Goal: Download file/media

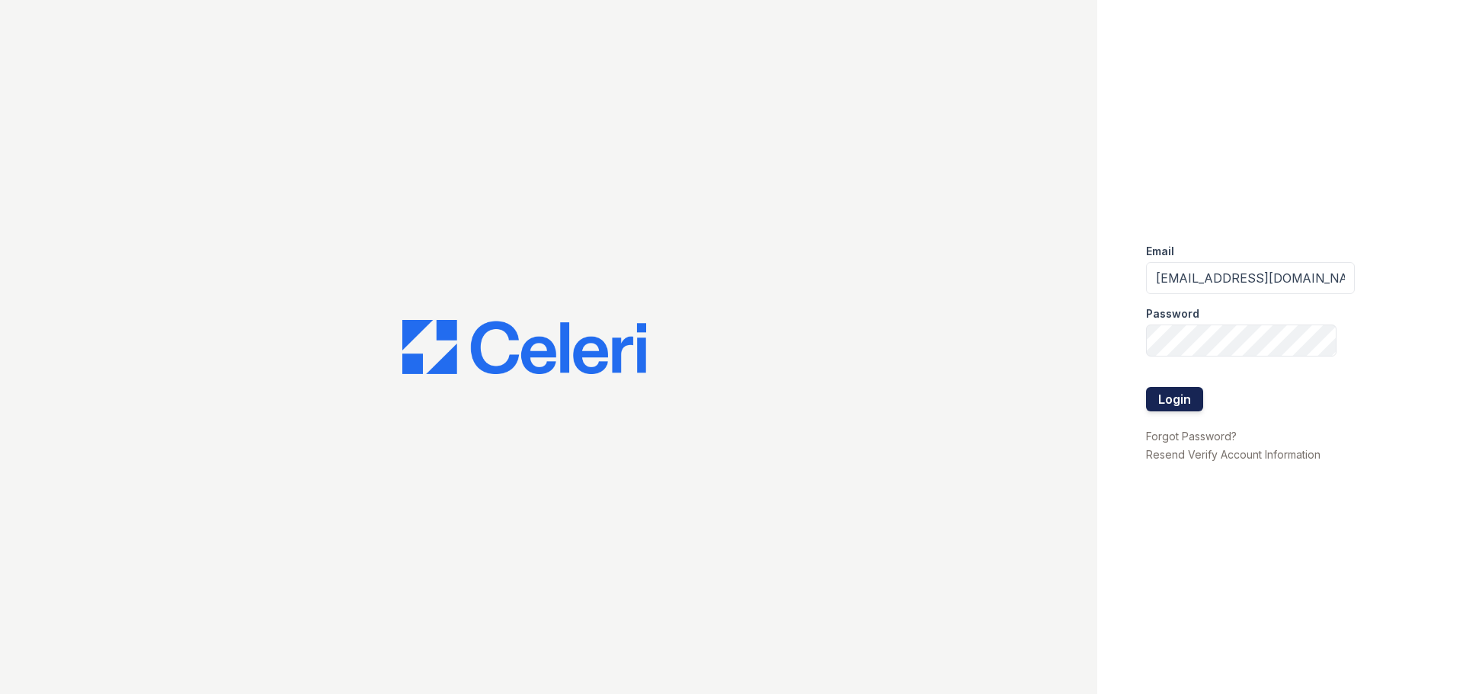
click at [1162, 391] on button "Login" at bounding box center [1174, 399] width 57 height 24
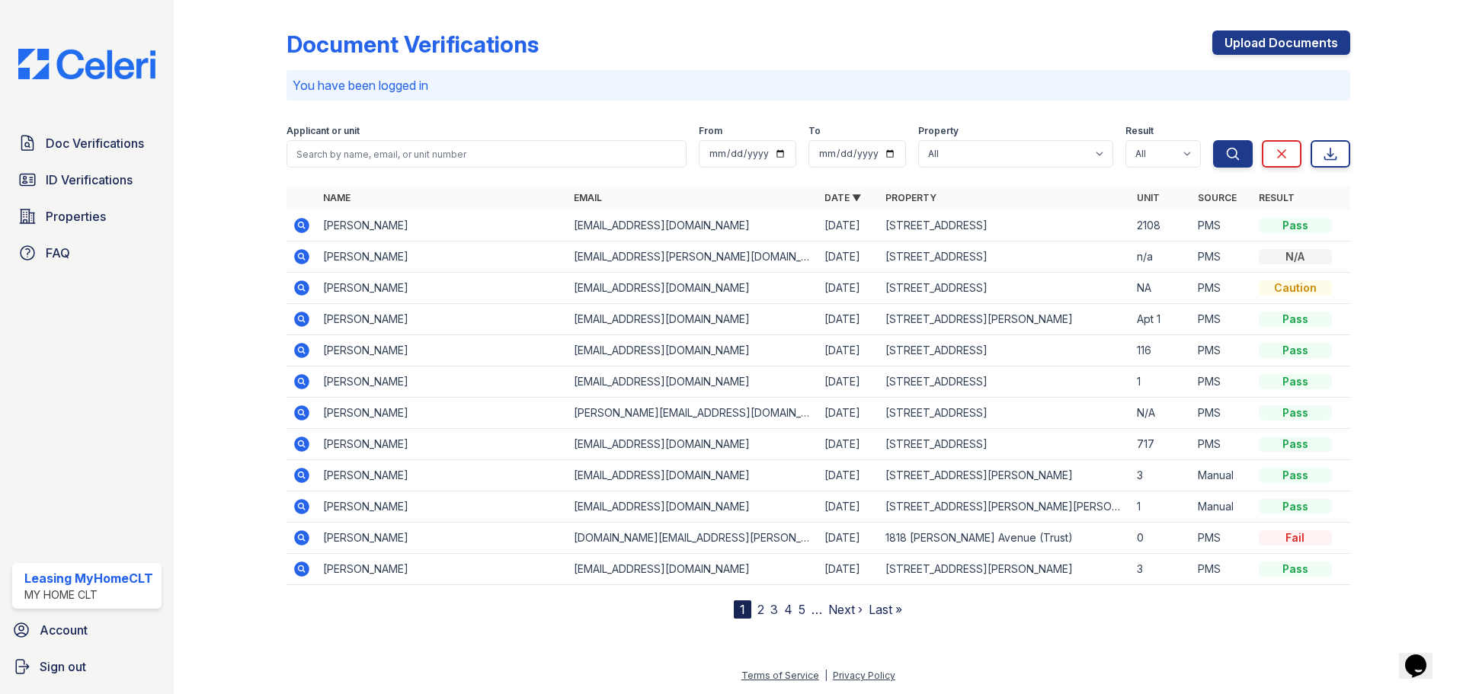
click at [300, 258] on icon at bounding box center [301, 256] width 4 height 4
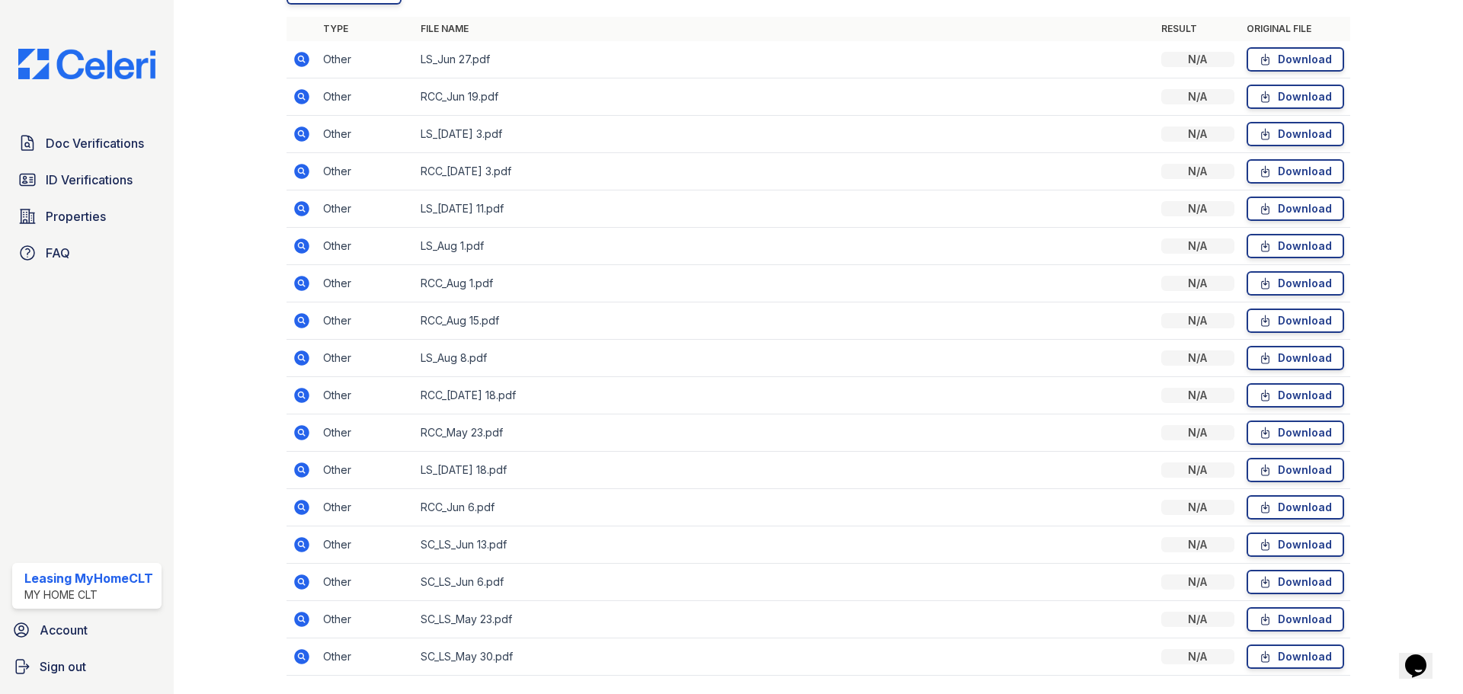
scroll to position [457, 0]
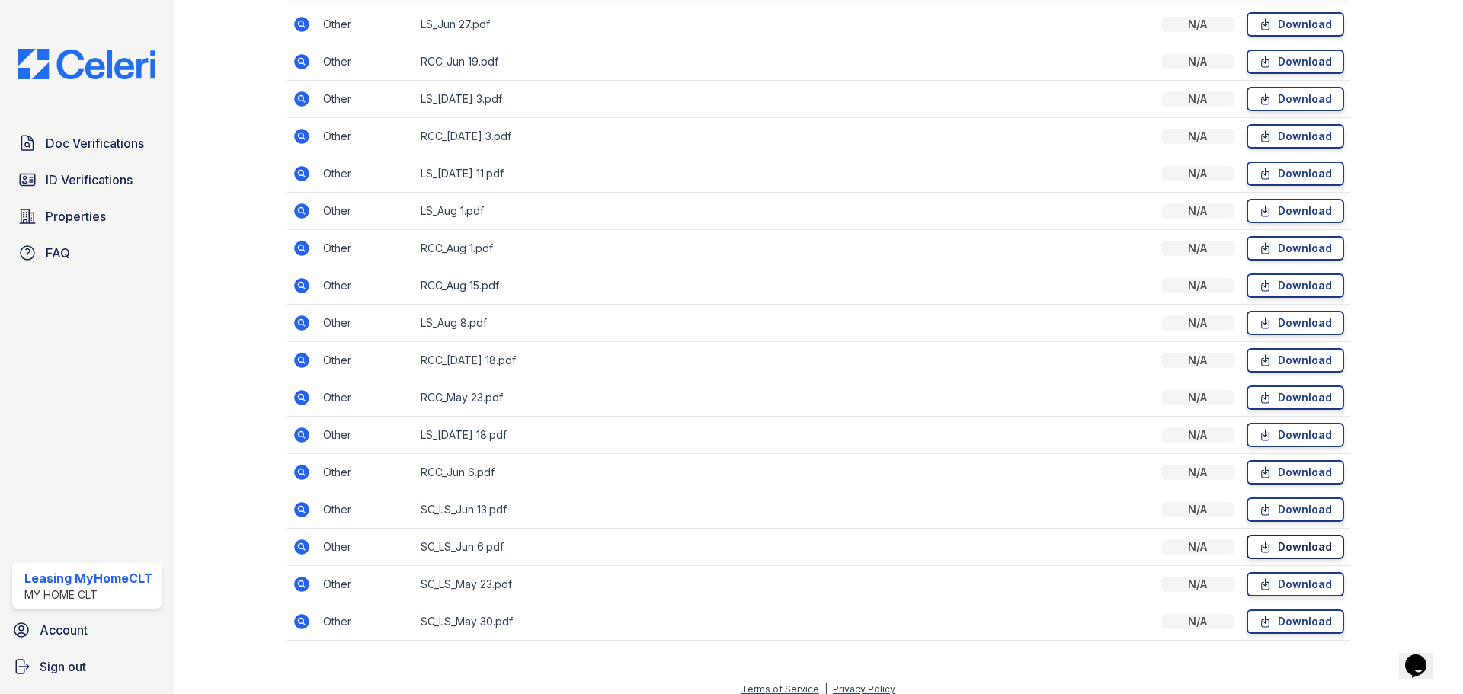
click at [1296, 547] on link "Download" at bounding box center [1296, 547] width 98 height 24
click at [1290, 508] on link "Download" at bounding box center [1296, 510] width 98 height 24
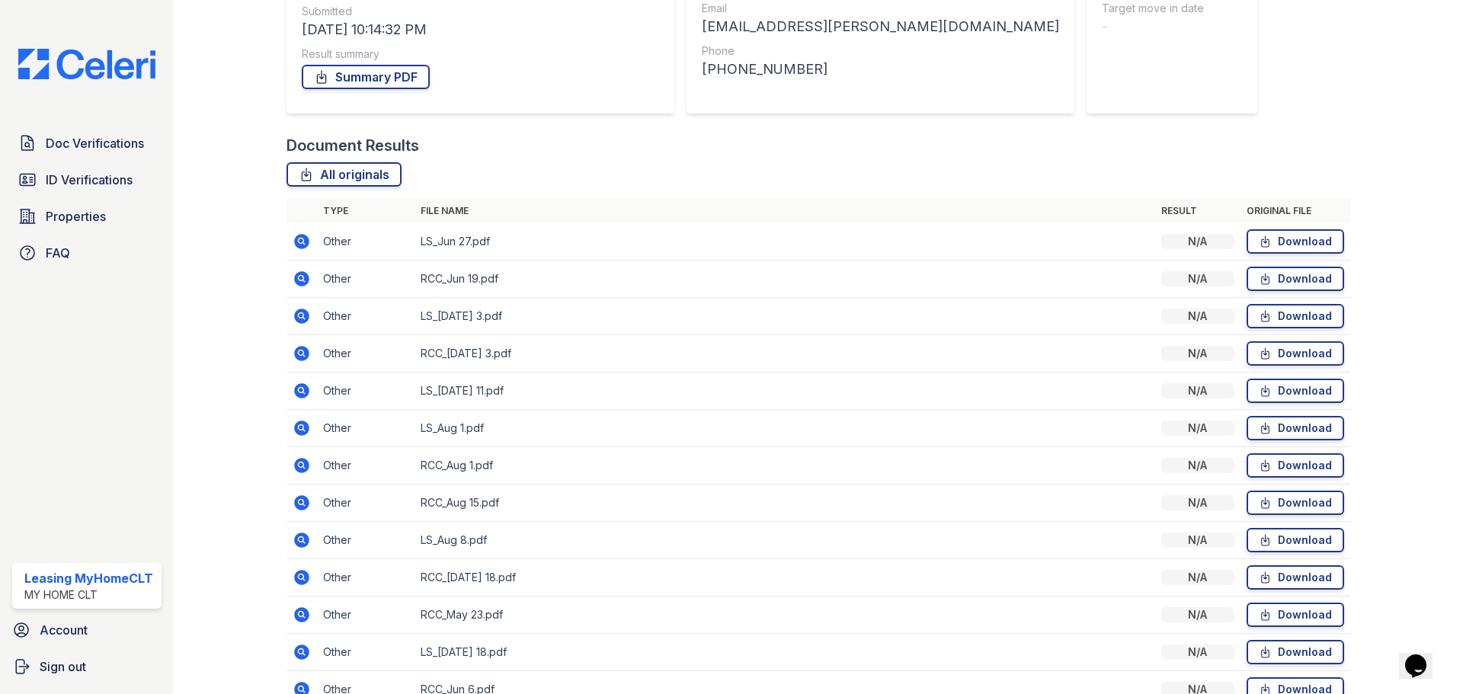
scroll to position [229, 0]
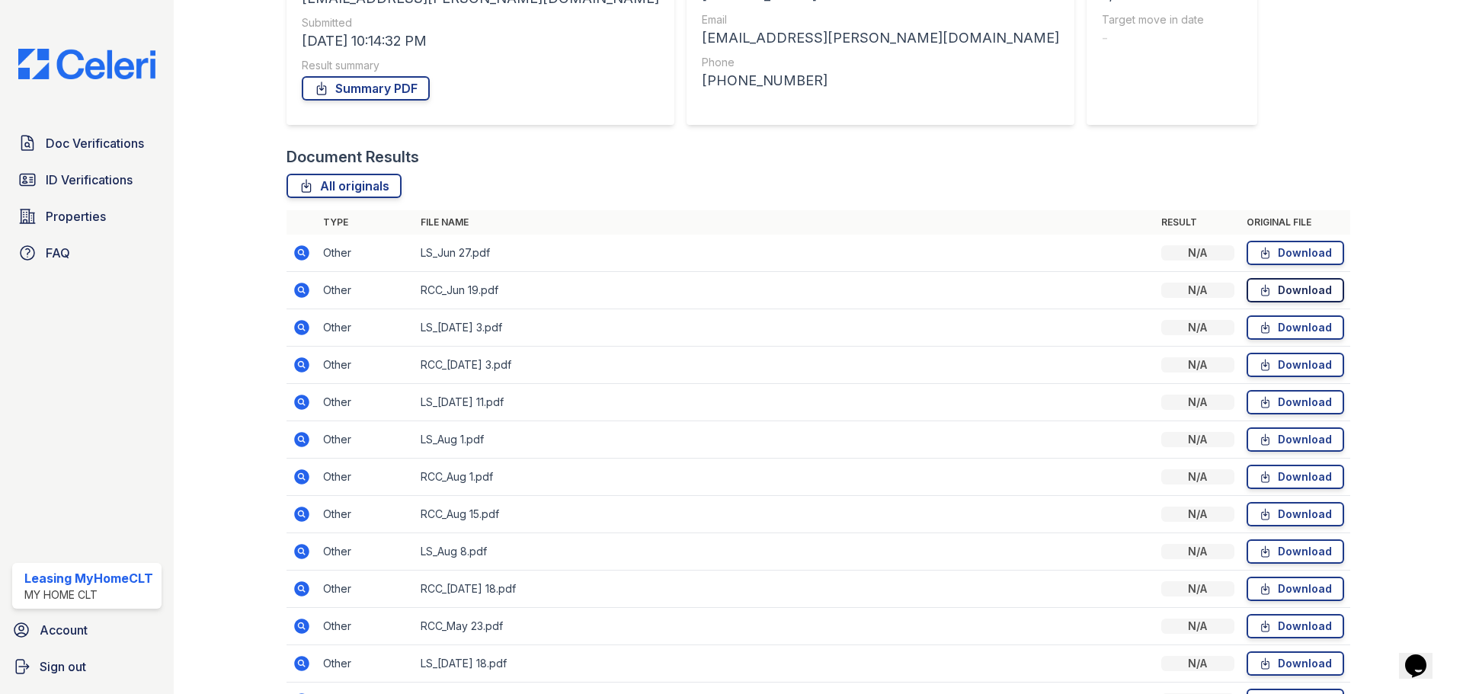
click at [1289, 290] on link "Download" at bounding box center [1296, 290] width 98 height 24
click at [1291, 251] on link "Download" at bounding box center [1296, 253] width 98 height 24
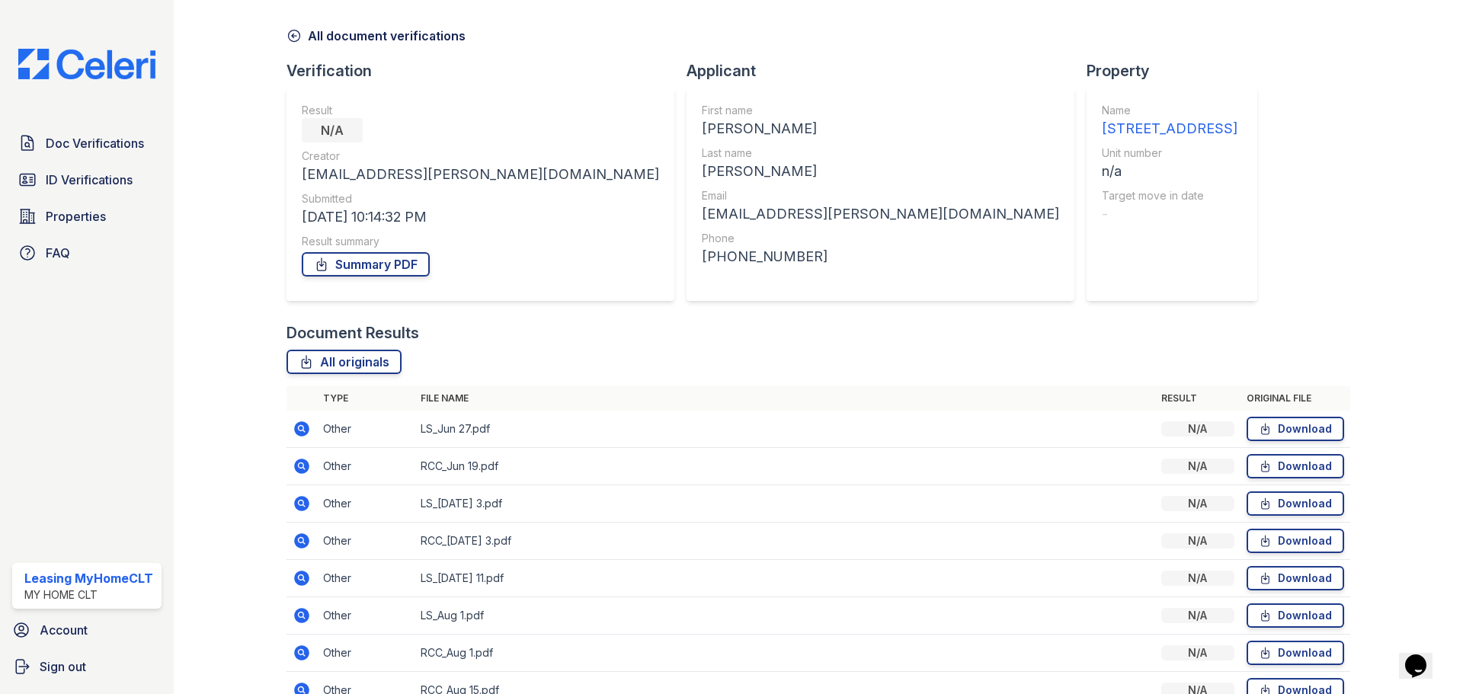
scroll to position [0, 0]
